Goal: Navigation & Orientation: Find specific page/section

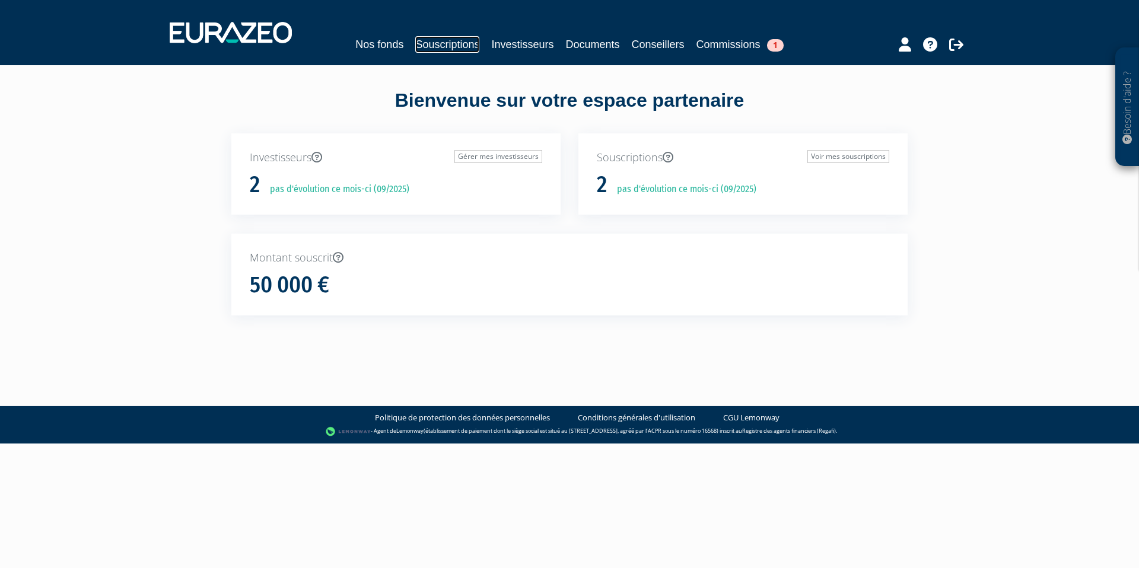
click at [456, 46] on link "Souscriptions" at bounding box center [447, 44] width 64 height 17
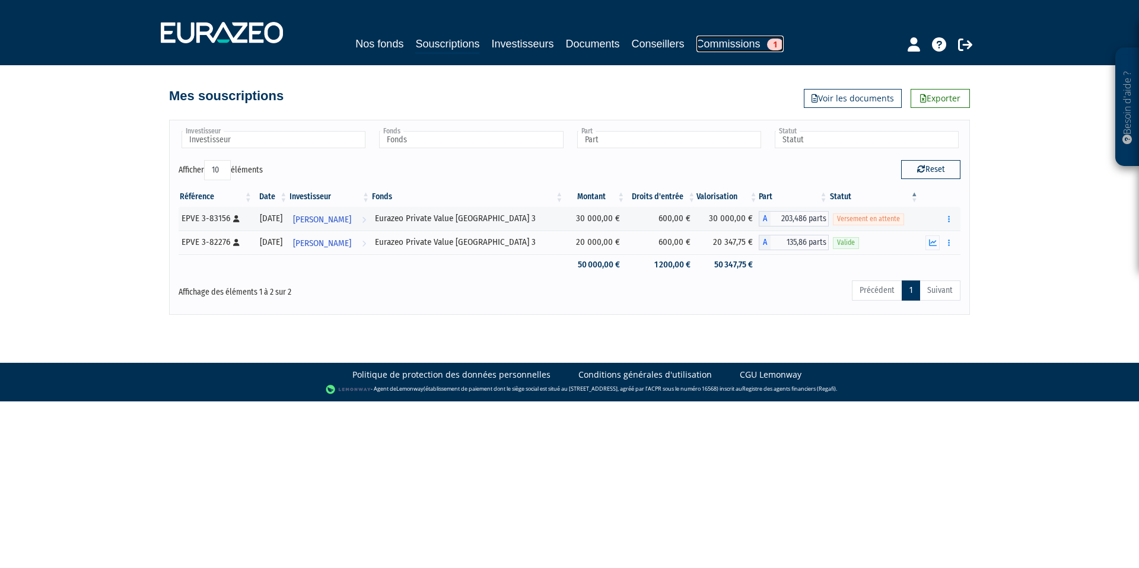
click at [752, 44] on link "Commissions 1" at bounding box center [739, 44] width 87 height 17
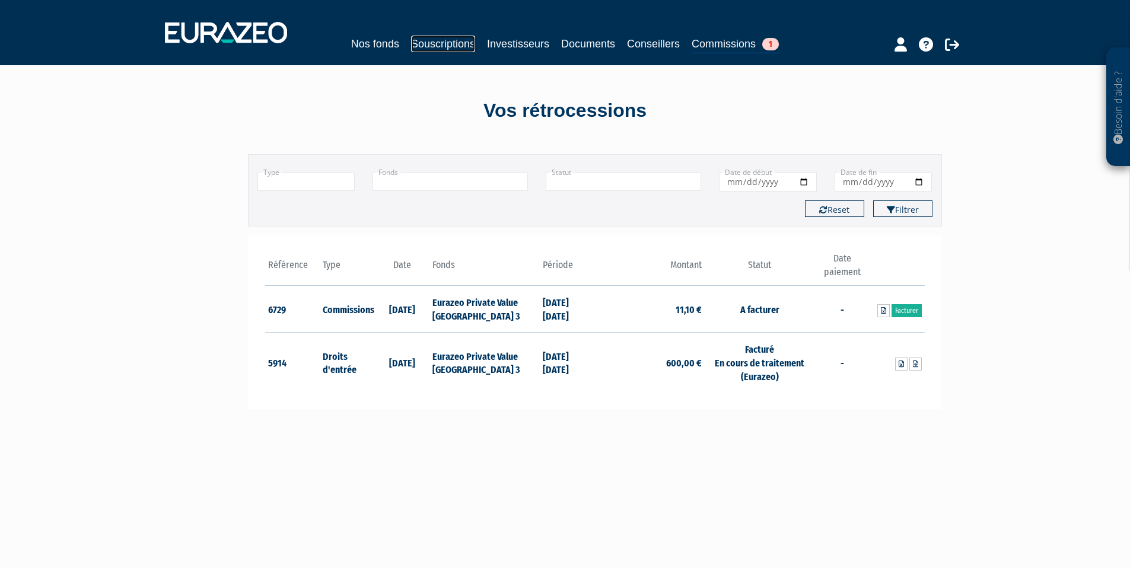
click at [458, 44] on link "Souscriptions" at bounding box center [443, 44] width 64 height 17
